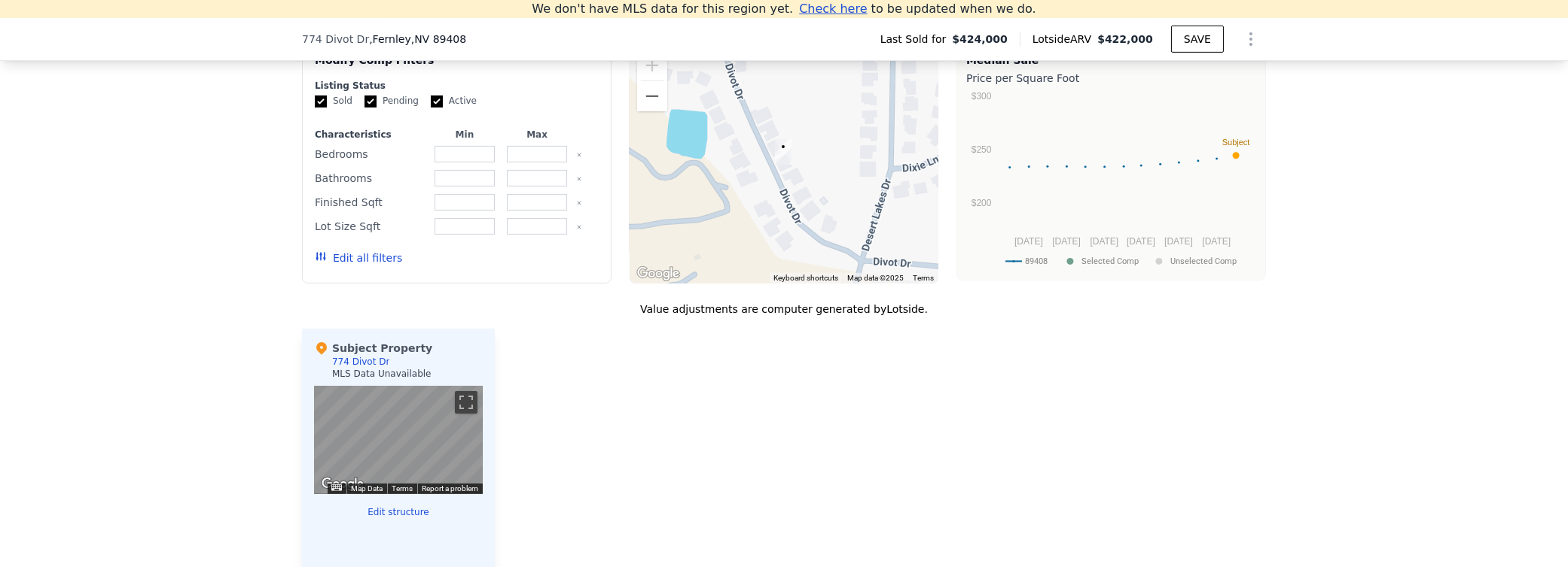
scroll to position [1487, 0]
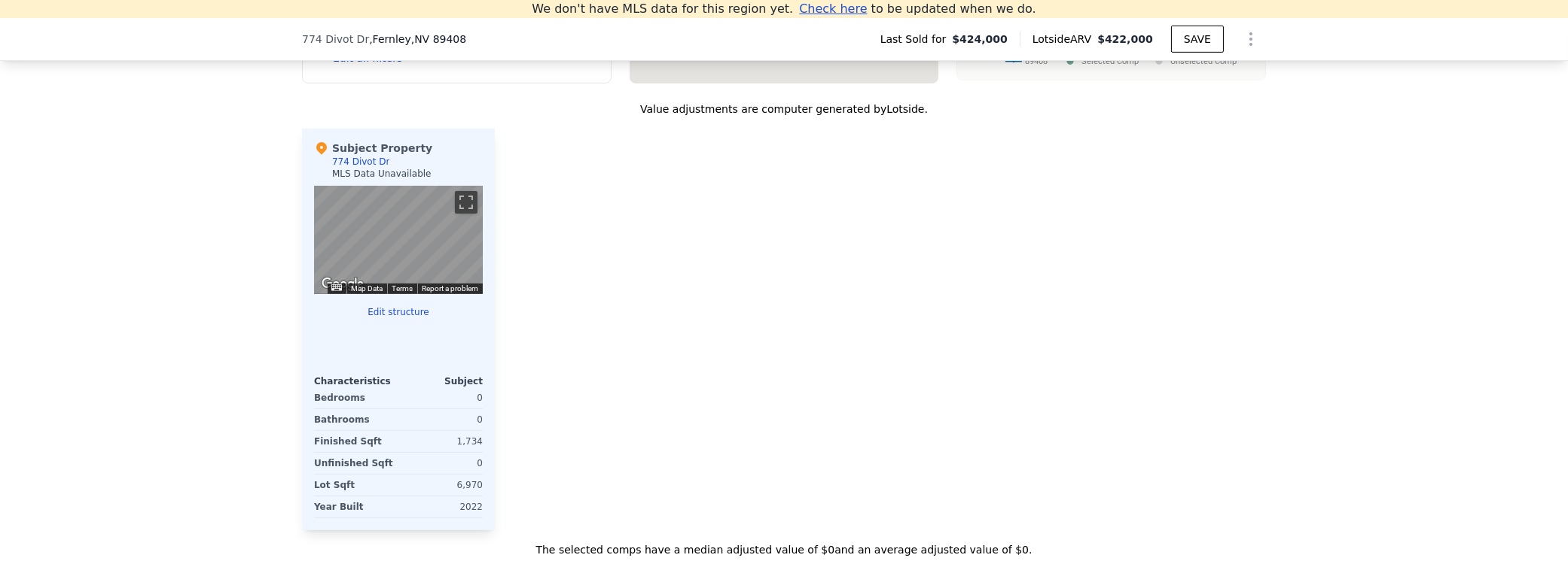
drag, startPoint x: 828, startPoint y: 381, endPoint x: 595, endPoint y: 348, distance: 235.3
click at [595, 350] on div at bounding box center [880, 329] width 771 height 402
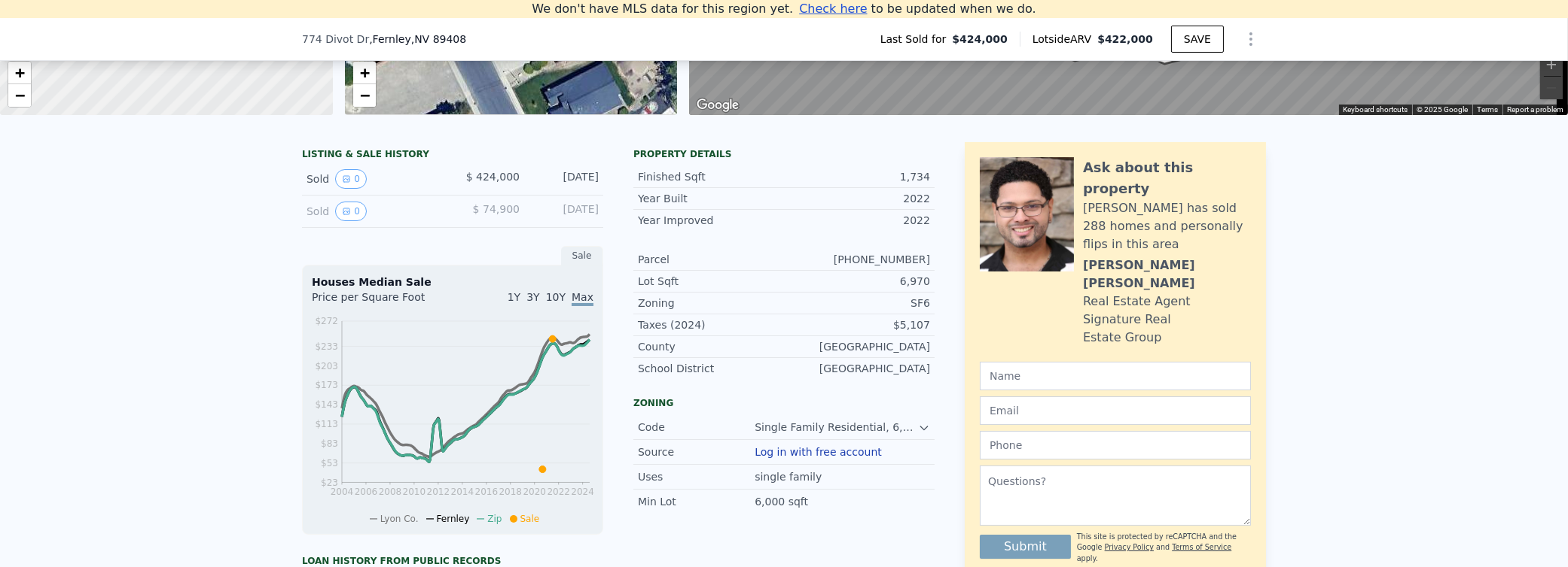
scroll to position [208, 0]
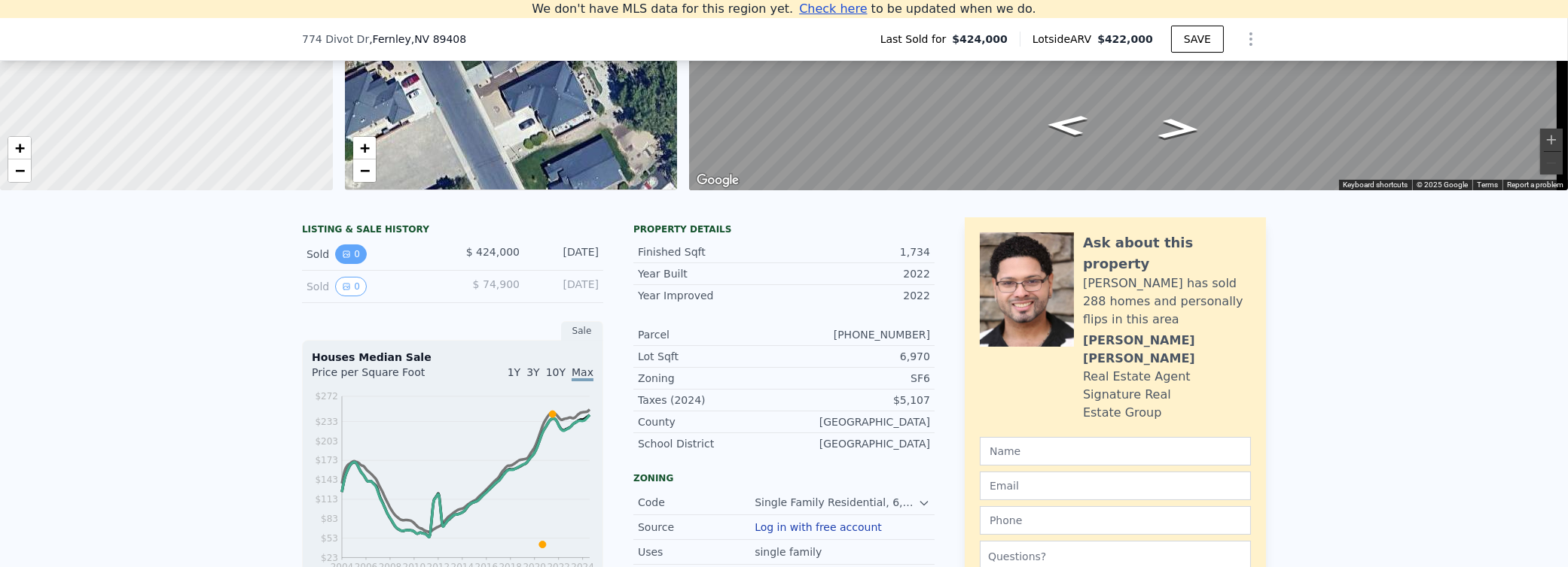
click at [347, 264] on button "0" at bounding box center [351, 254] width 32 height 20
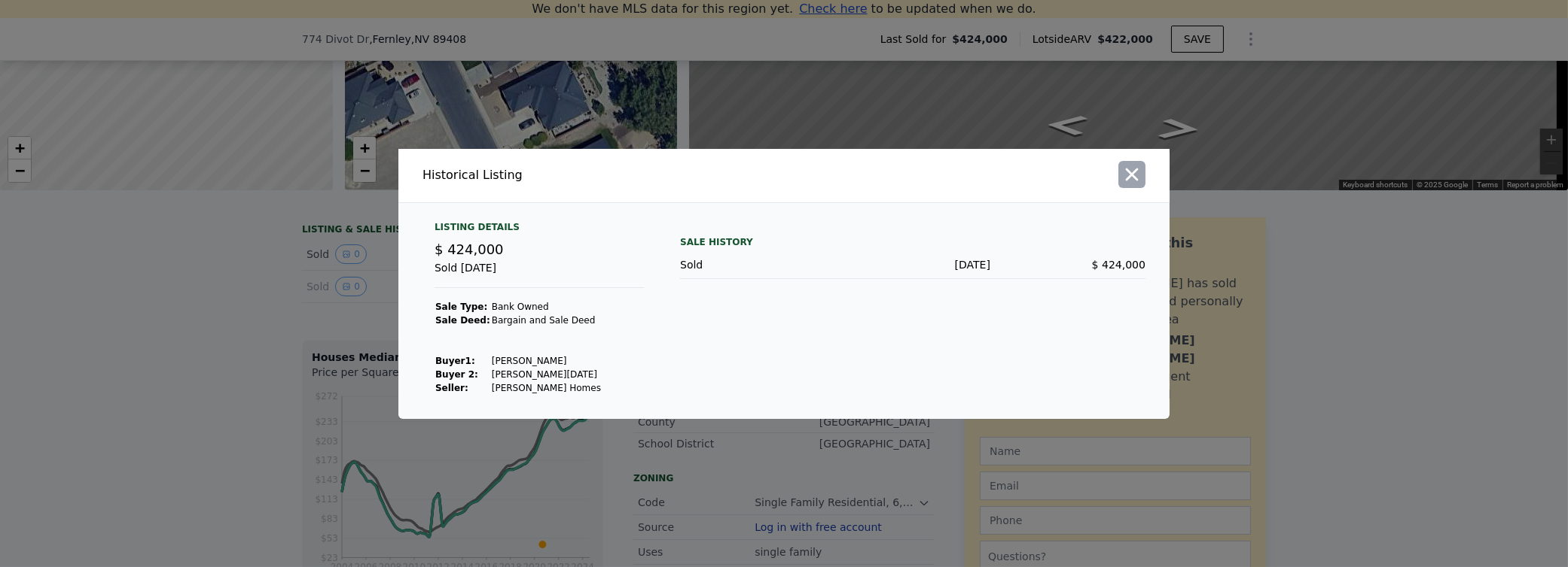
click at [1129, 177] on icon "button" at bounding box center [1132, 174] width 13 height 13
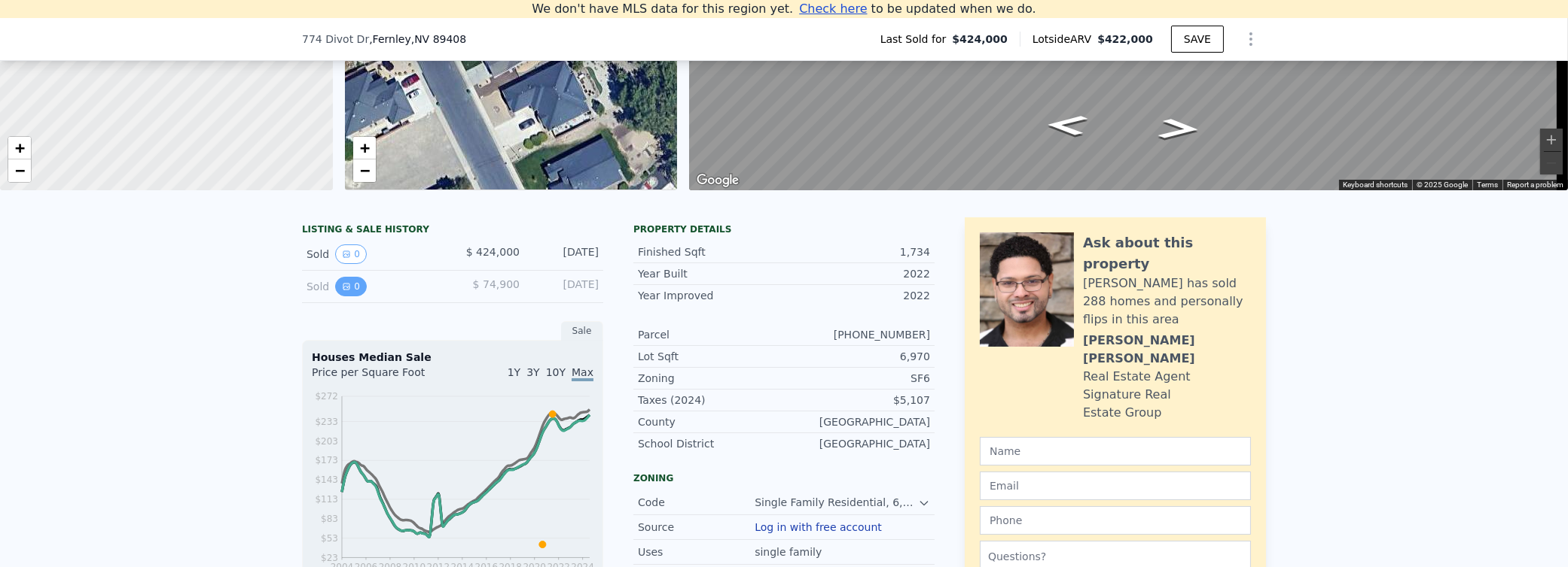
click at [347, 297] on button "0" at bounding box center [351, 286] width 32 height 20
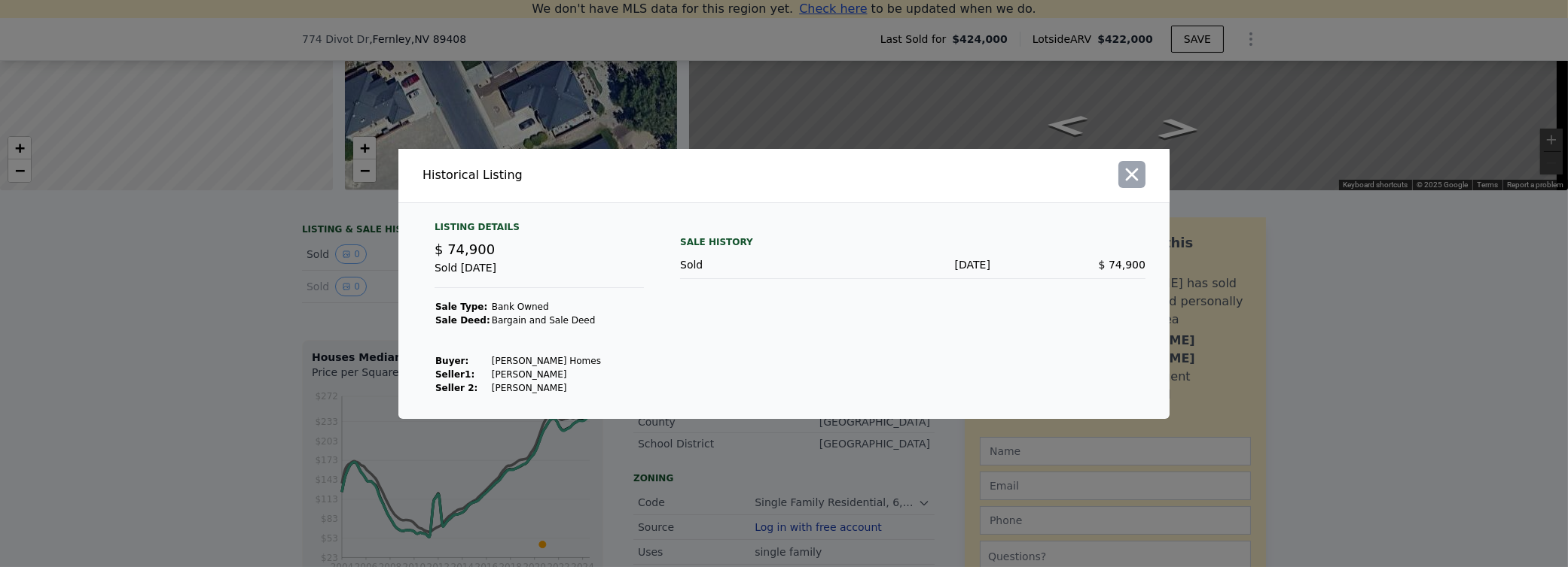
click at [1127, 183] on icon "button" at bounding box center [1132, 174] width 21 height 21
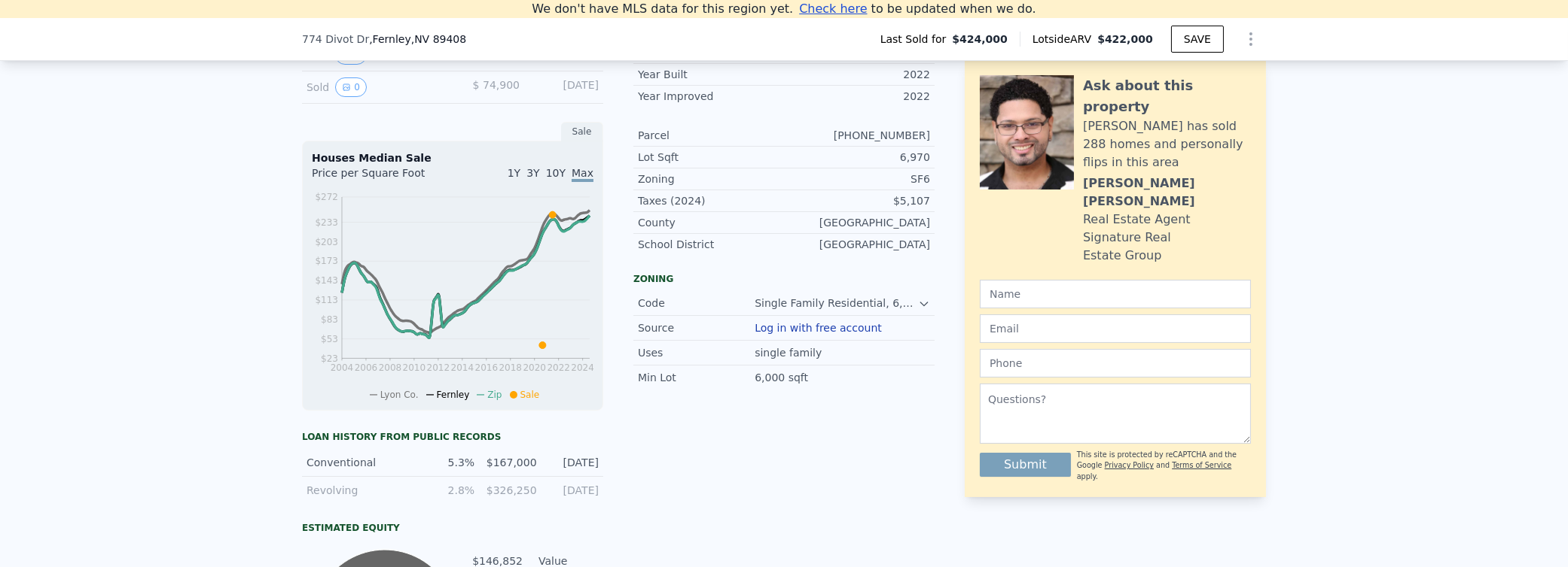
scroll to position [434, 0]
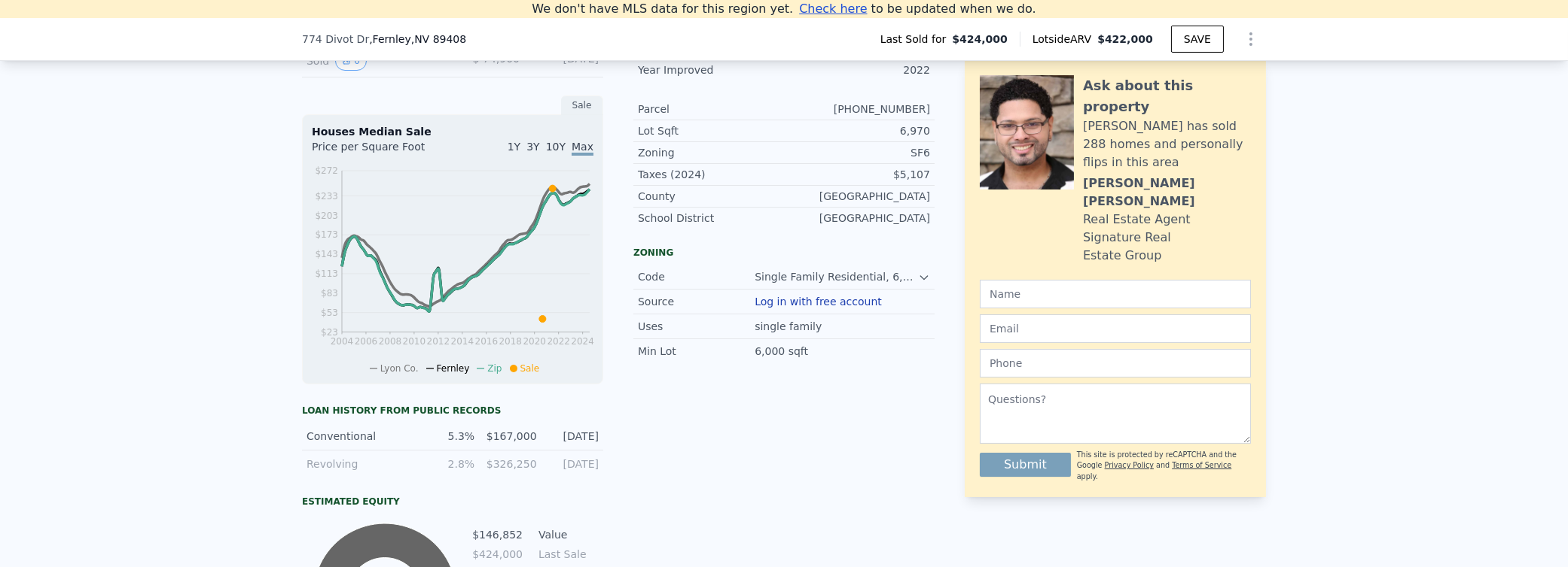
click at [443, 415] on div "Loan history from public records" at bounding box center [453, 410] width 301 height 12
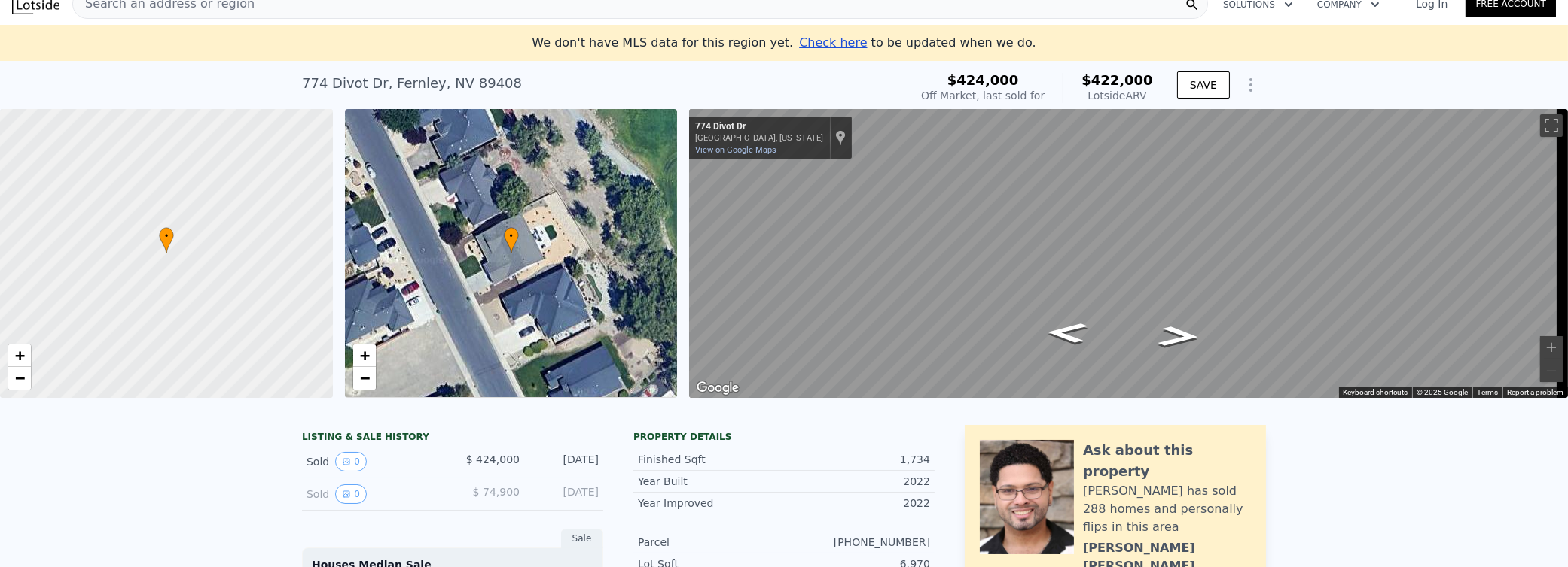
scroll to position [0, 0]
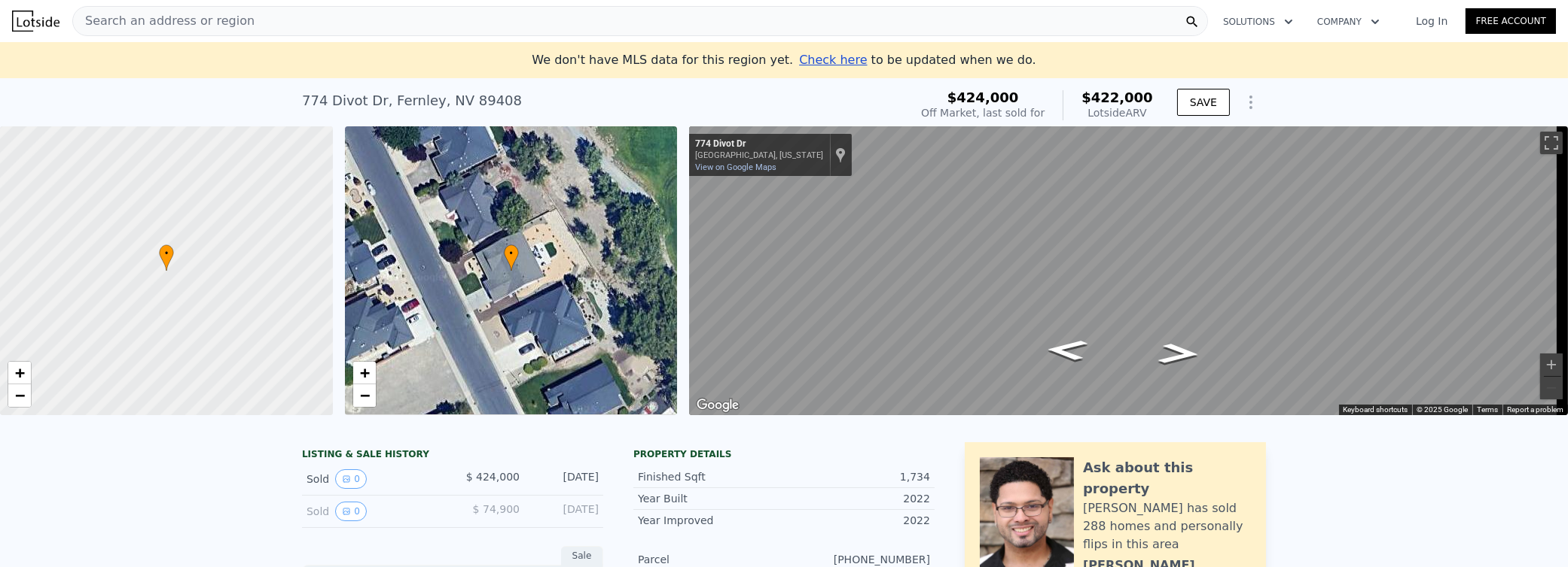
click at [181, 21] on span "Search an address or region" at bounding box center [163, 21] width 181 height 18
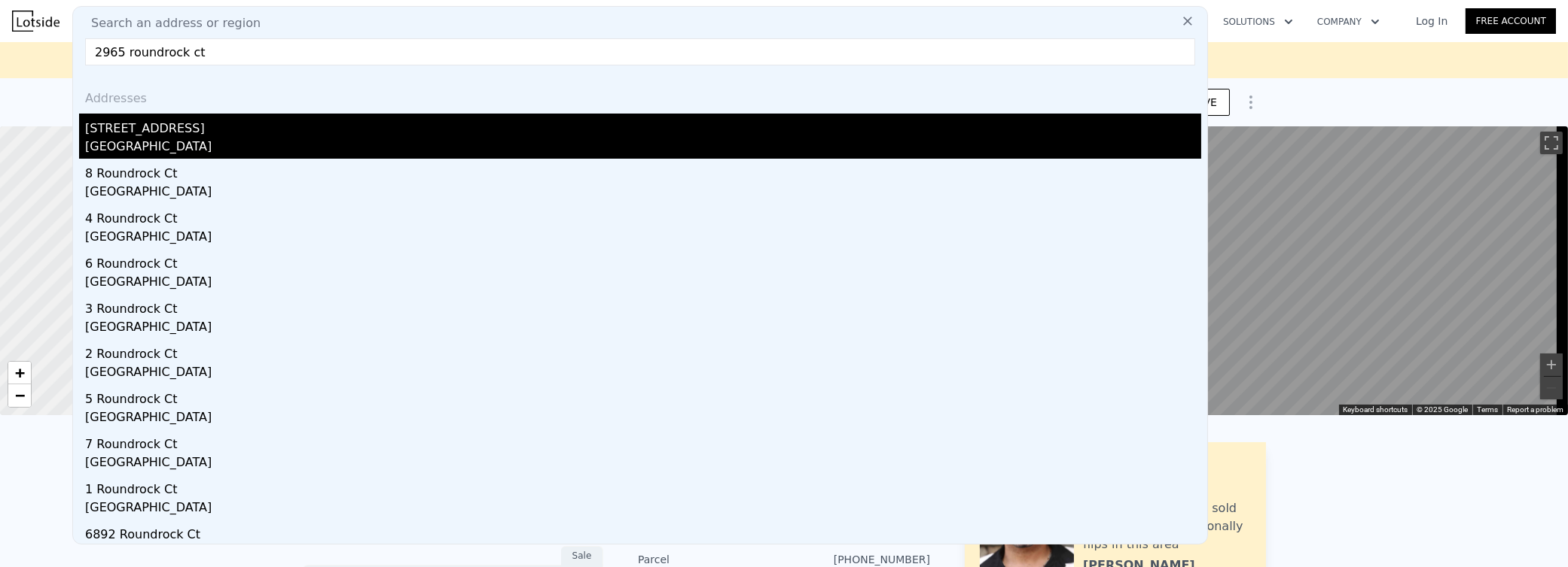
type input "2965 roundrock ct"
click at [268, 138] on div "[GEOGRAPHIC_DATA]" at bounding box center [643, 148] width 1116 height 21
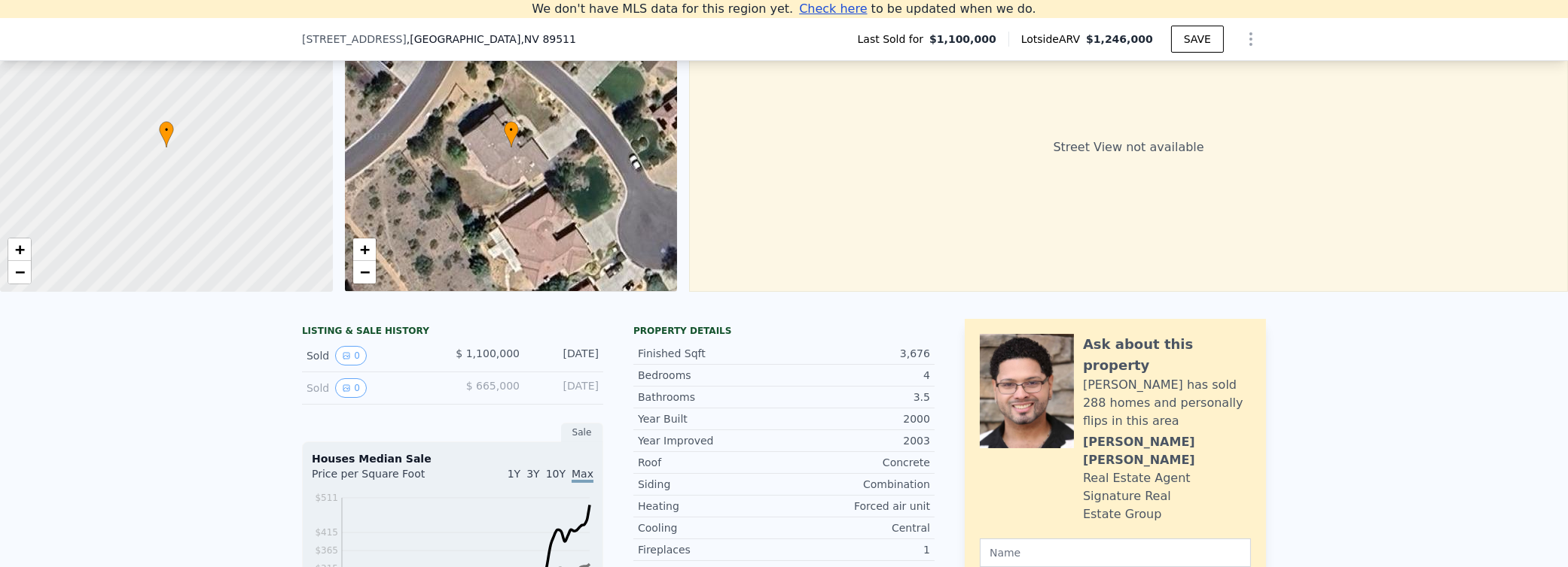
scroll to position [132, 0]
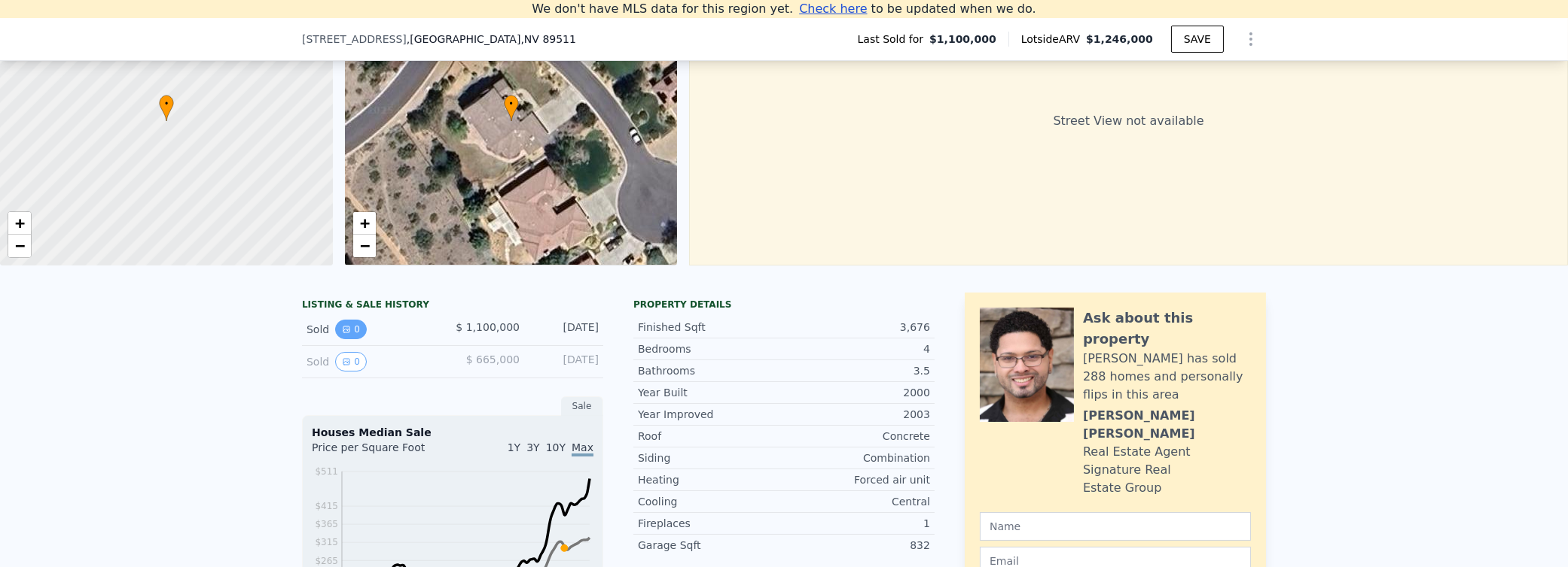
click at [343, 333] on icon "View historical data" at bounding box center [346, 329] width 6 height 6
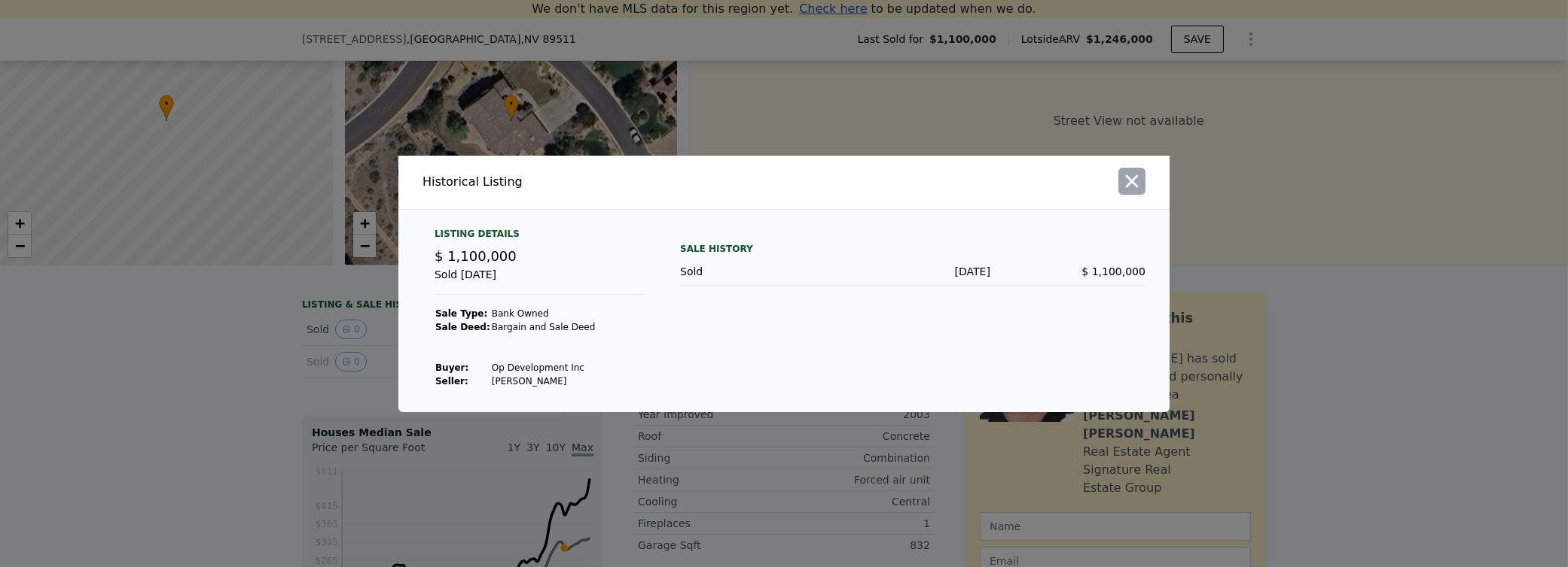
click at [1126, 191] on icon "button" at bounding box center [1132, 181] width 21 height 21
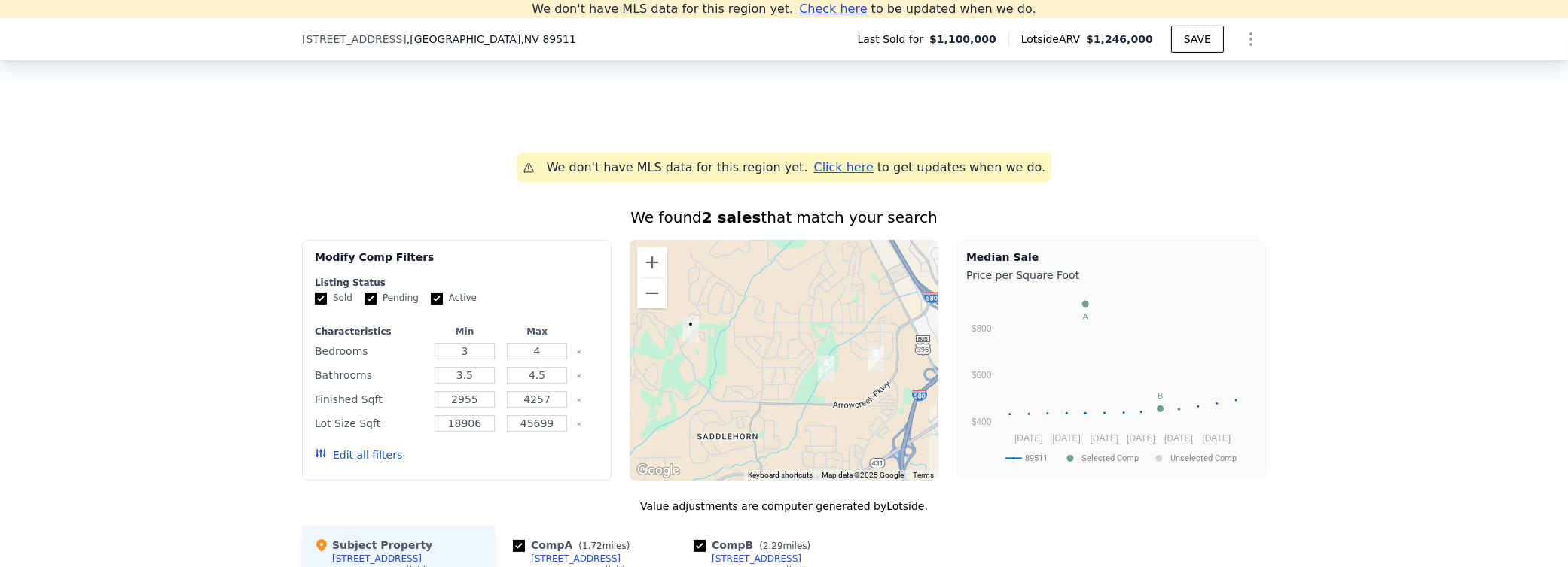
scroll to position [1035, 0]
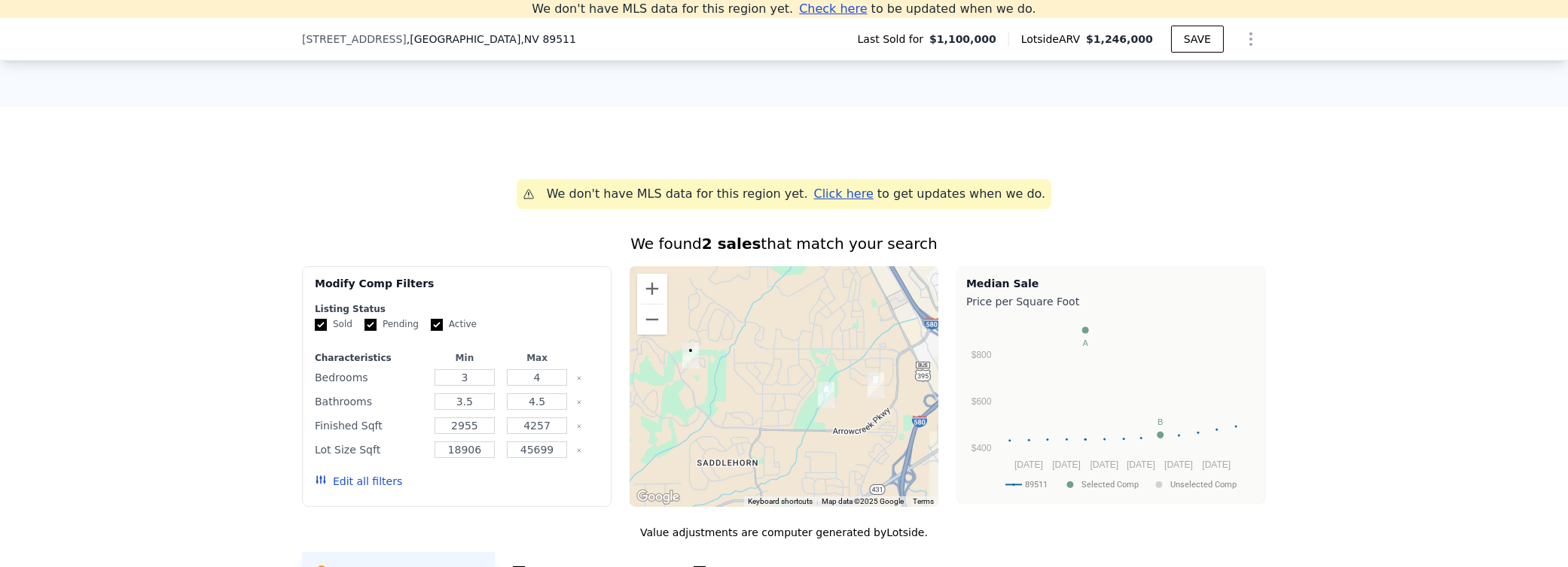
click at [727, 253] on strong "2 sales" at bounding box center [732, 243] width 60 height 18
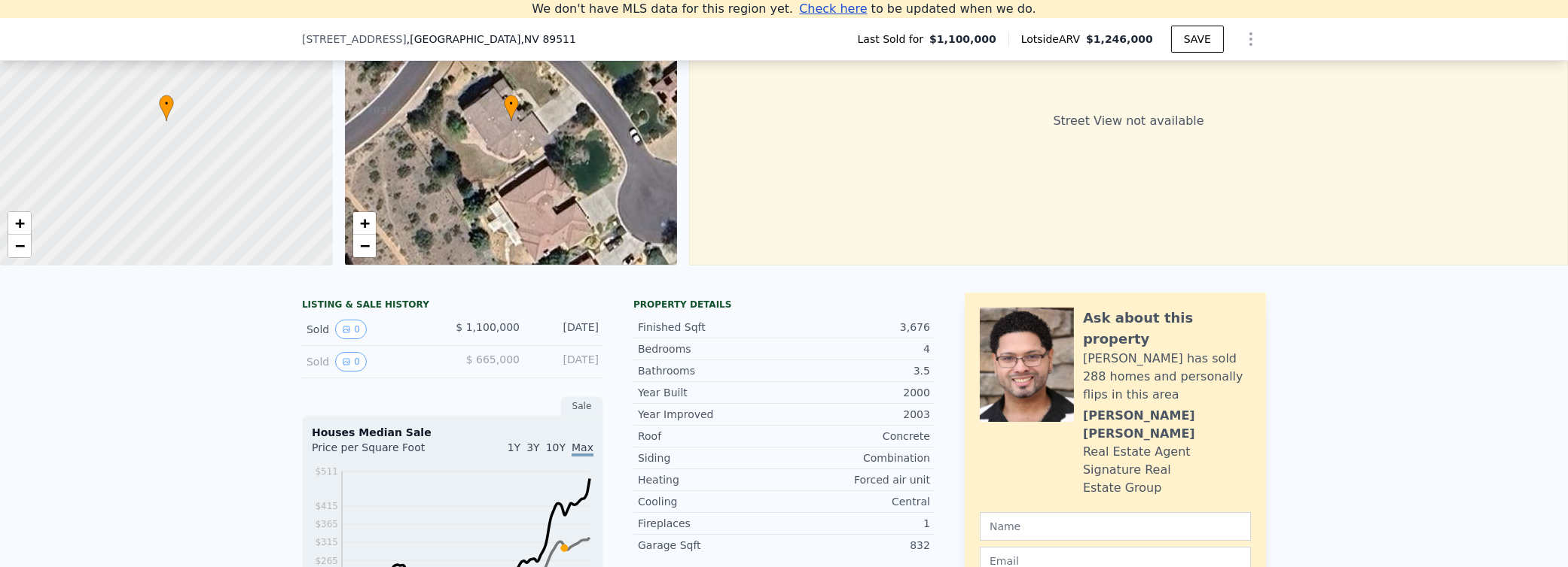
scroll to position [0, 0]
